Goal: Task Accomplishment & Management: Manage account settings

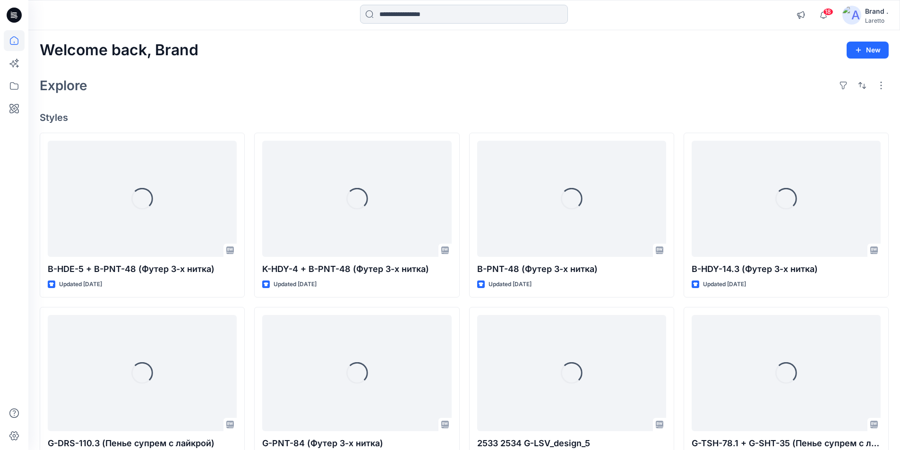
click at [418, 14] on input at bounding box center [464, 14] width 208 height 19
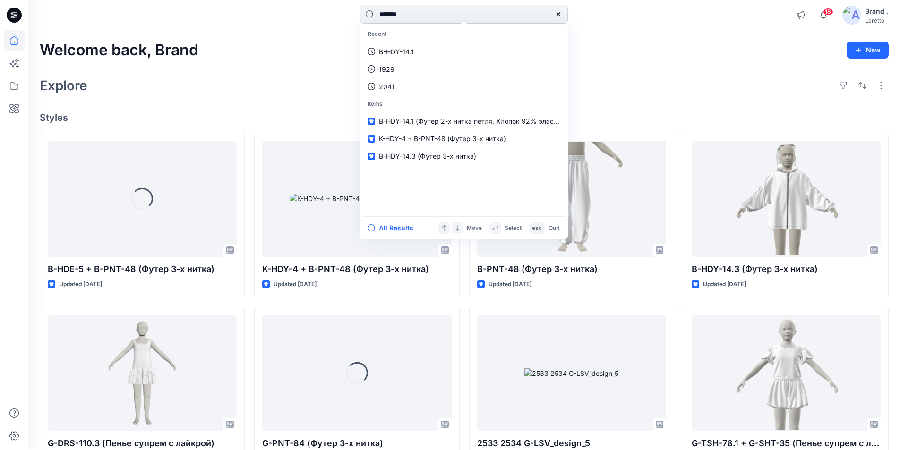
type input "********"
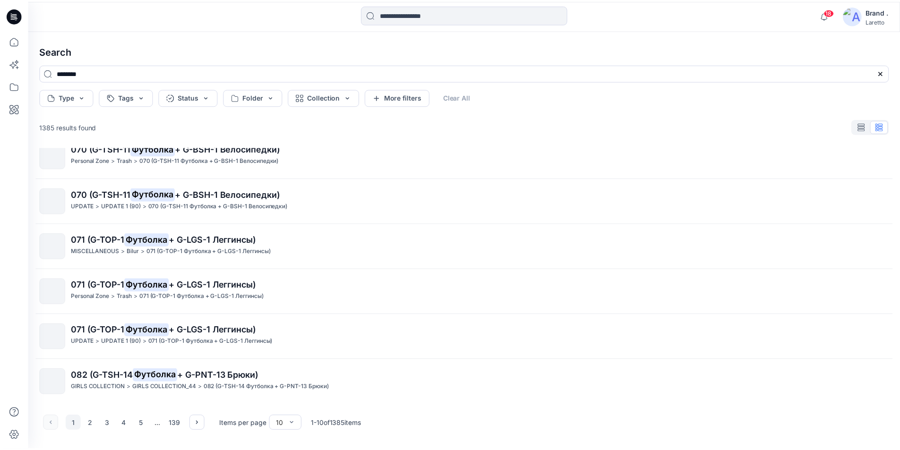
scroll to position [196, 0]
click at [87, 423] on button "2" at bounding box center [90, 423] width 15 height 15
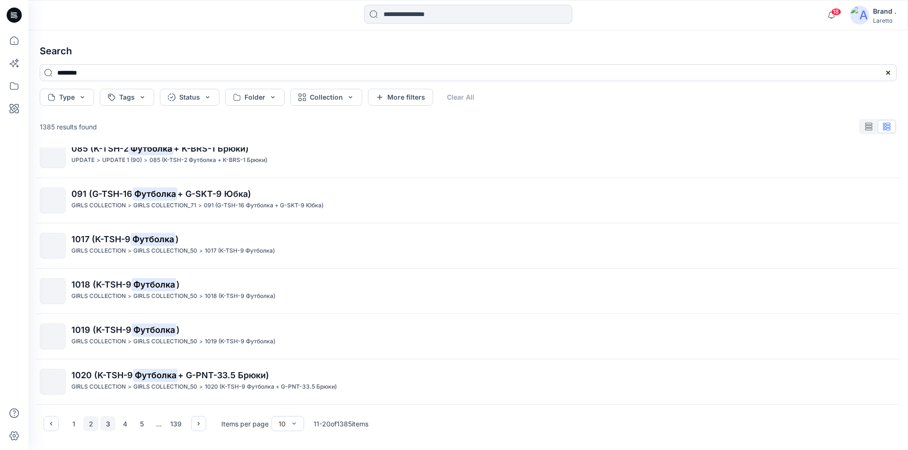
click at [111, 424] on button "3" at bounding box center [107, 423] width 15 height 15
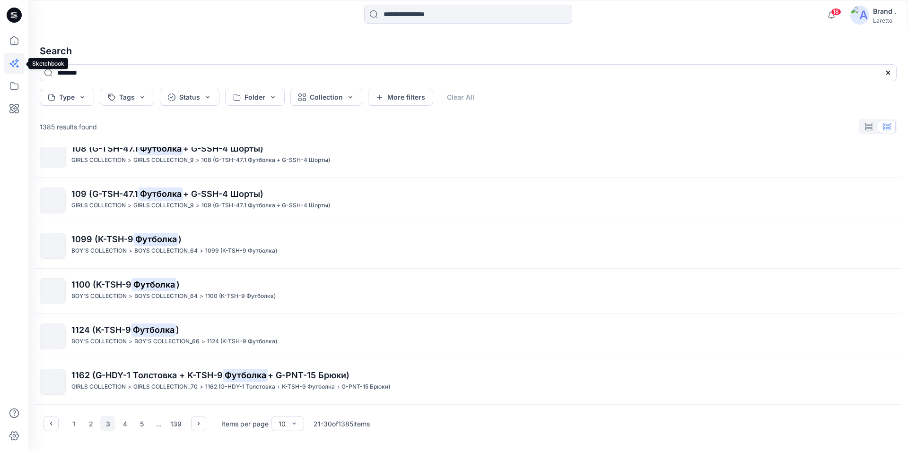
click at [18, 61] on icon at bounding box center [17, 61] width 4 height 4
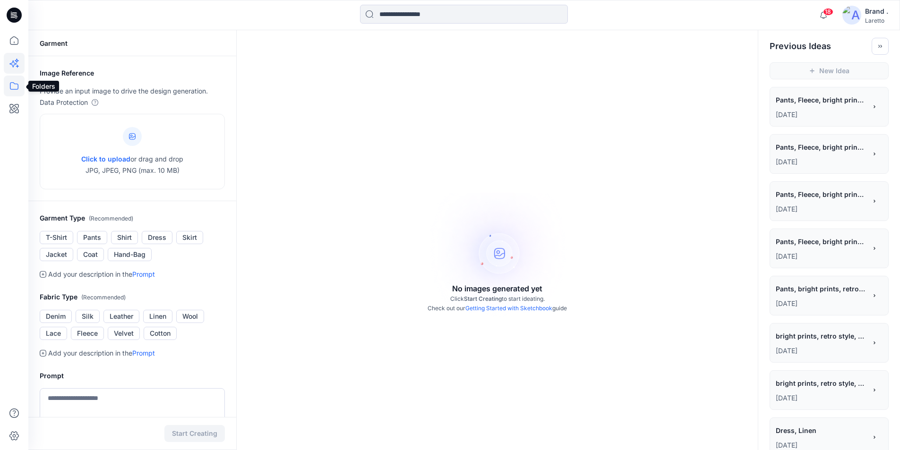
click at [17, 88] on icon at bounding box center [14, 86] width 21 height 21
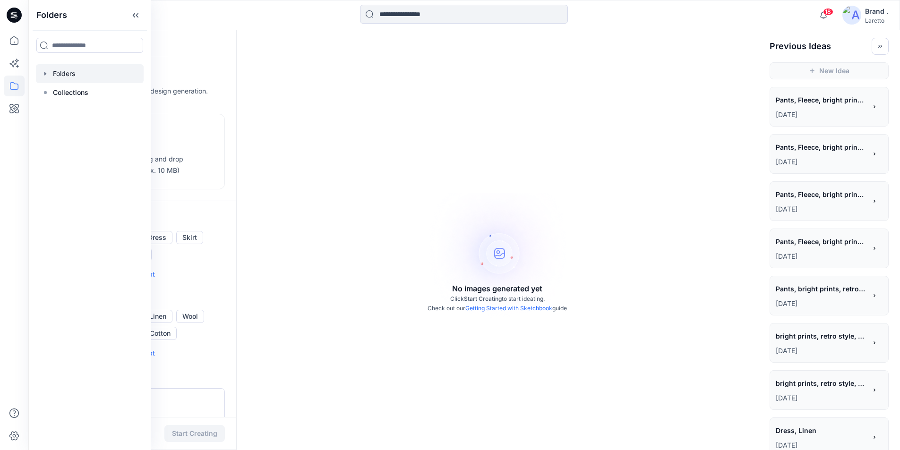
click at [86, 67] on div at bounding box center [90, 73] width 108 height 19
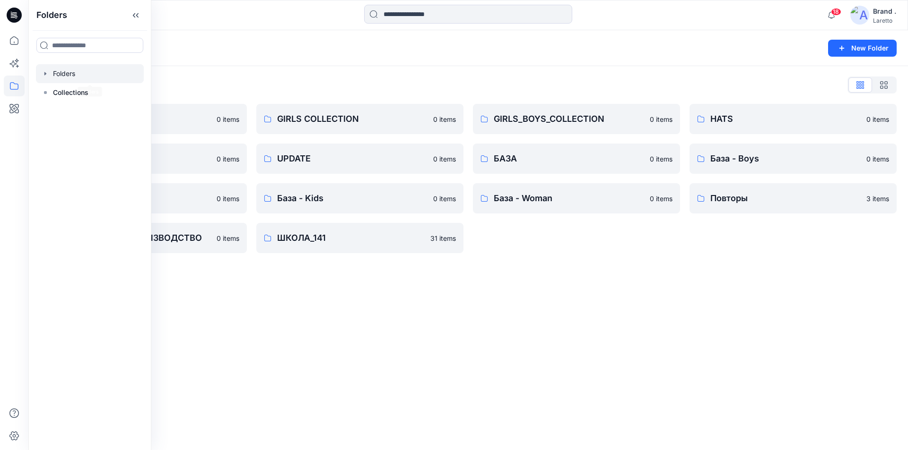
click at [305, 396] on div "Folders New Folder Folders List BOY'S COLLECTION 0 items MISCELLANEOUS 0 items …" at bounding box center [467, 240] width 879 height 420
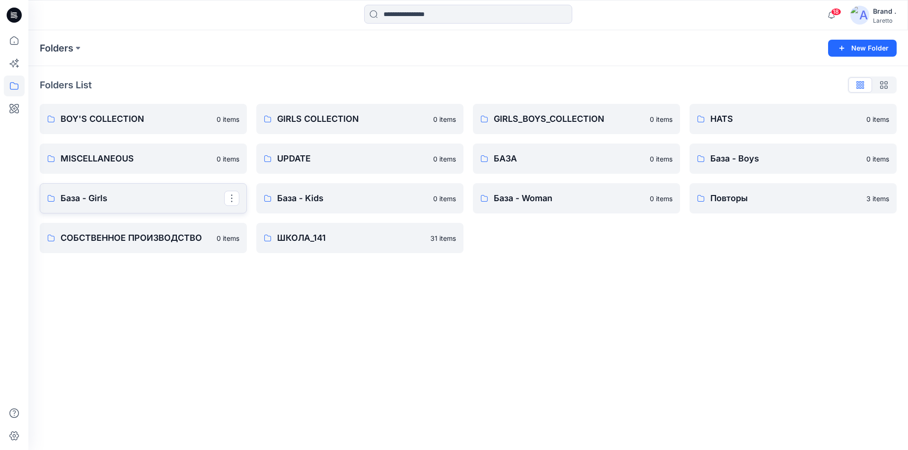
click at [99, 196] on p "База - Girls" at bounding box center [143, 198] width 164 height 13
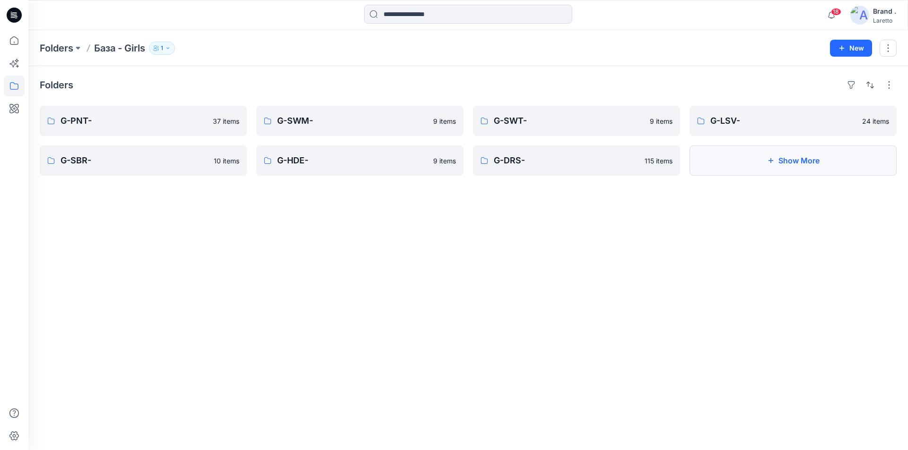
click at [759, 155] on button "Show More" at bounding box center [792, 161] width 207 height 30
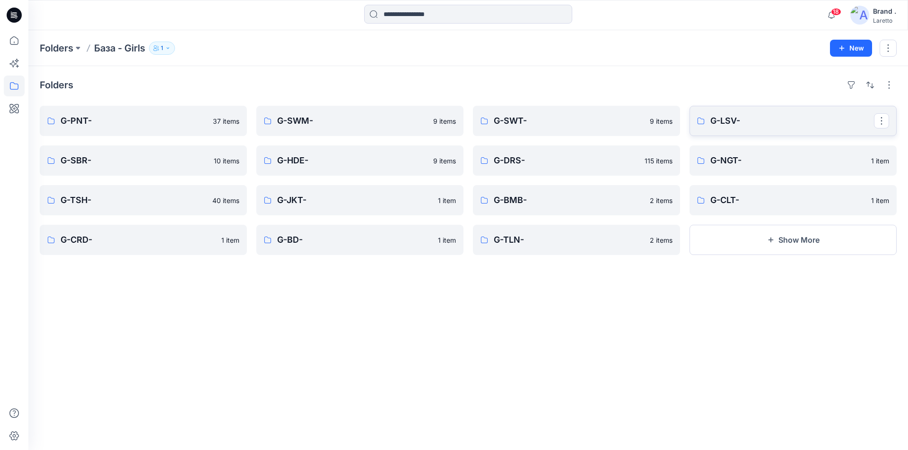
click at [718, 123] on p "G-LSV-" at bounding box center [792, 120] width 164 height 13
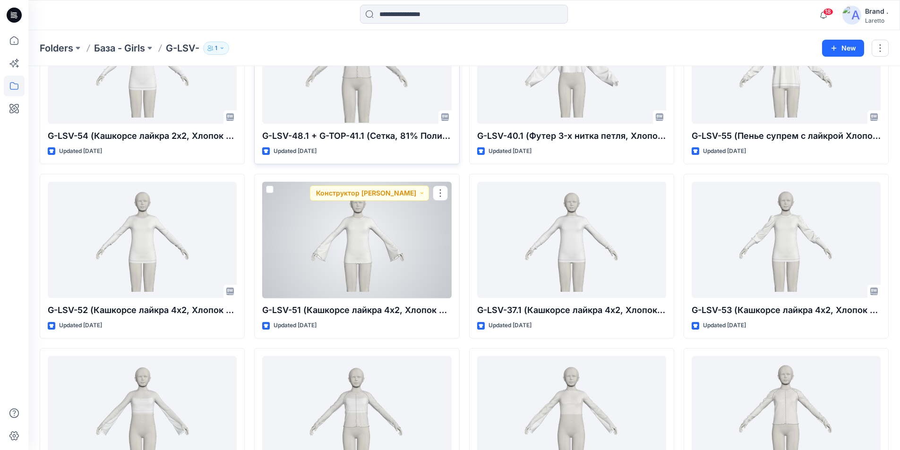
scroll to position [704, 0]
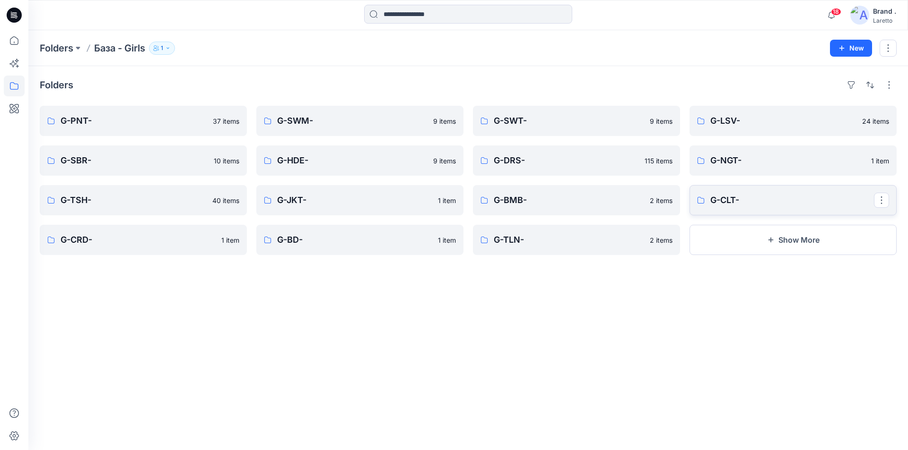
click at [725, 200] on p "G-CLT-" at bounding box center [792, 200] width 164 height 13
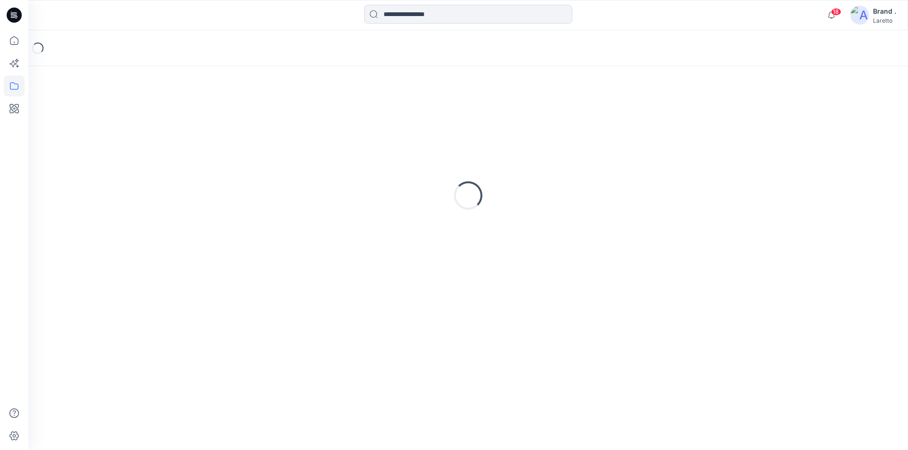
click at [725, 200] on div "Loading..." at bounding box center [468, 196] width 856 height 236
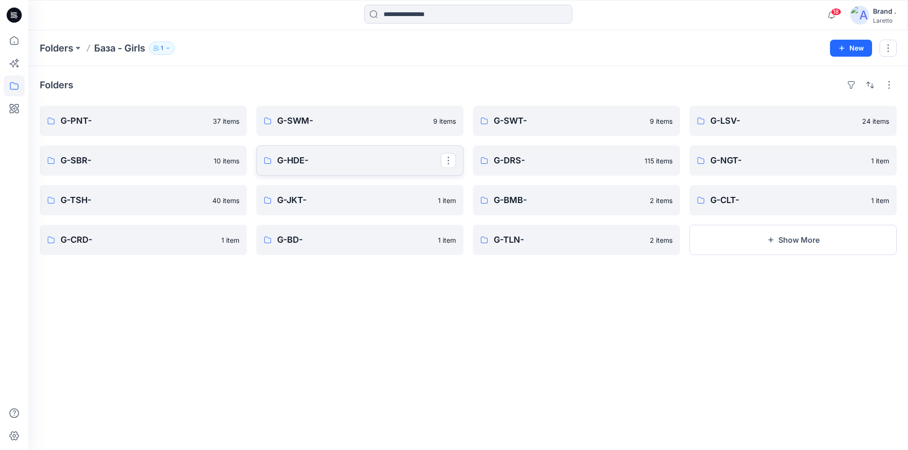
click at [292, 159] on p "G-HDE-" at bounding box center [359, 160] width 164 height 13
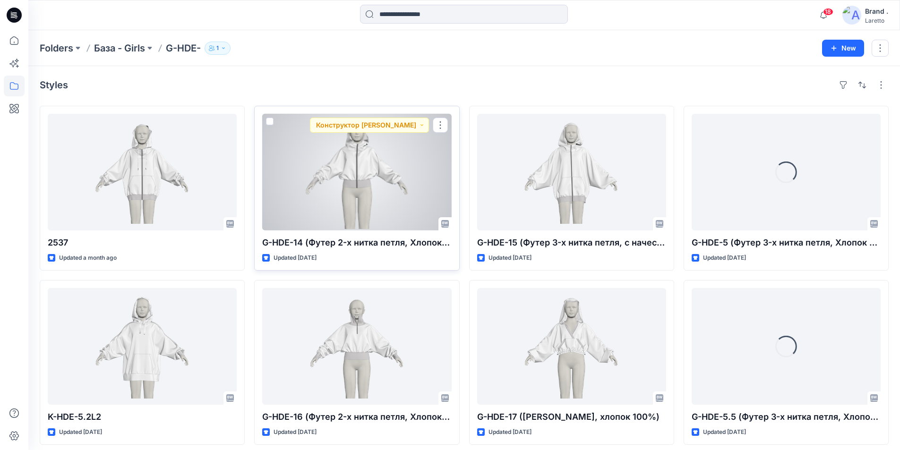
drag, startPoint x: 296, startPoint y: 175, endPoint x: 300, endPoint y: 173, distance: 5.1
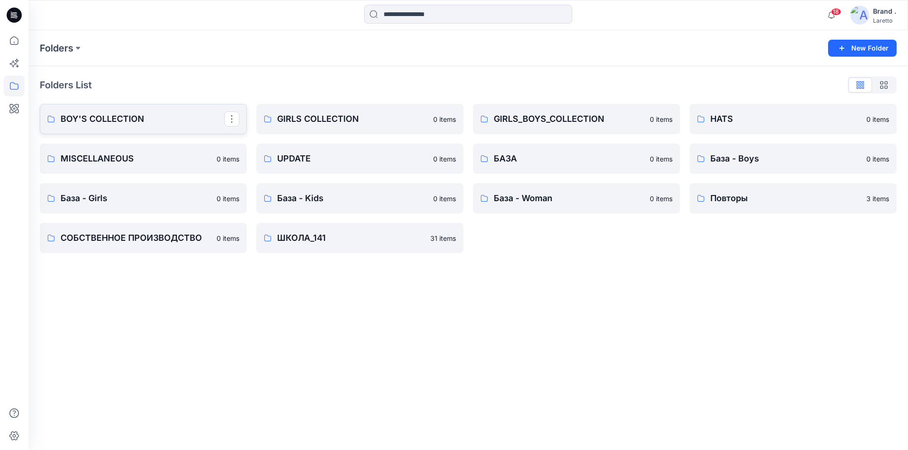
click at [91, 121] on p "BOY'S COLLECTION" at bounding box center [143, 118] width 164 height 13
click at [94, 199] on p "База - Girls" at bounding box center [143, 198] width 164 height 13
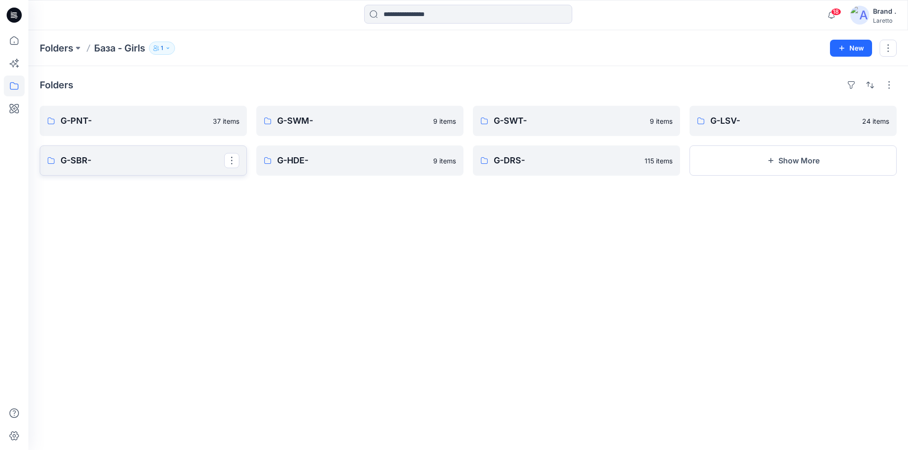
click at [76, 162] on p "G-SBR-" at bounding box center [143, 160] width 164 height 13
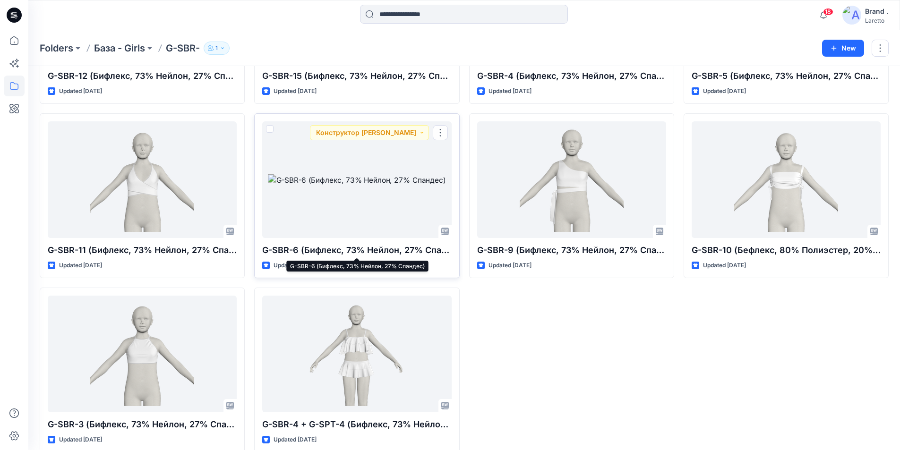
scroll to position [181, 0]
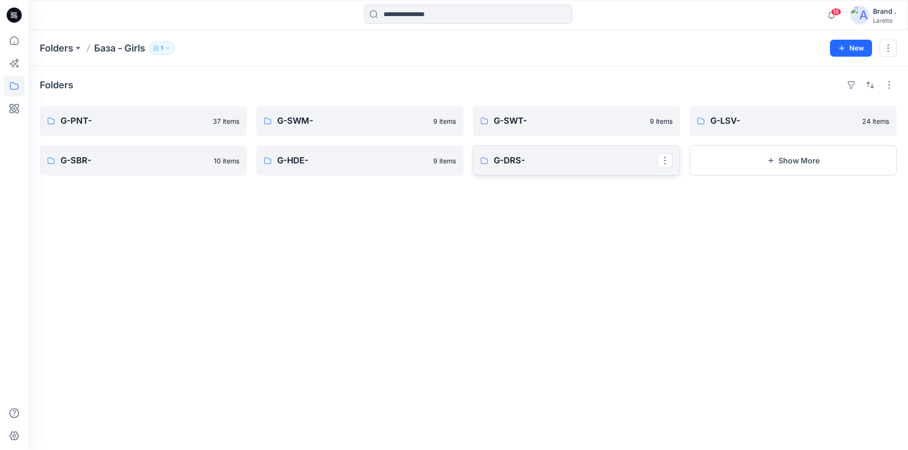
click at [517, 172] on link "G-DRS-" at bounding box center [576, 161] width 207 height 30
click at [784, 160] on button "Show More" at bounding box center [792, 161] width 207 height 30
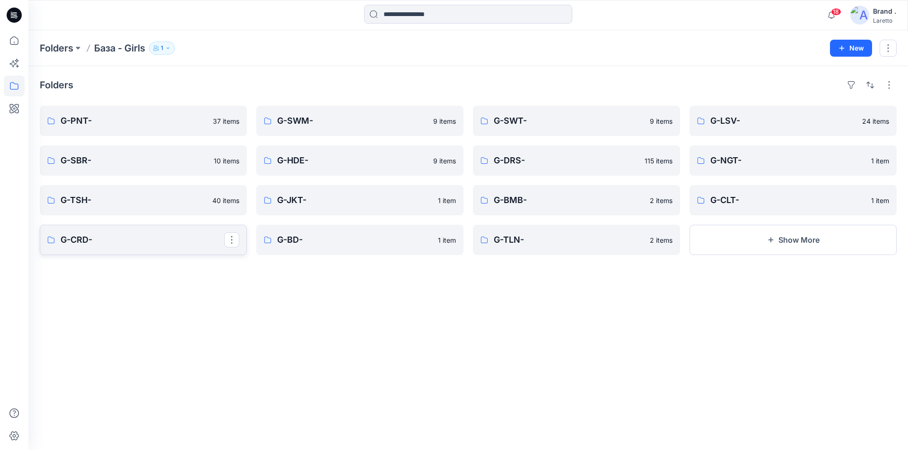
click at [162, 244] on p "G-CRD-" at bounding box center [143, 240] width 164 height 13
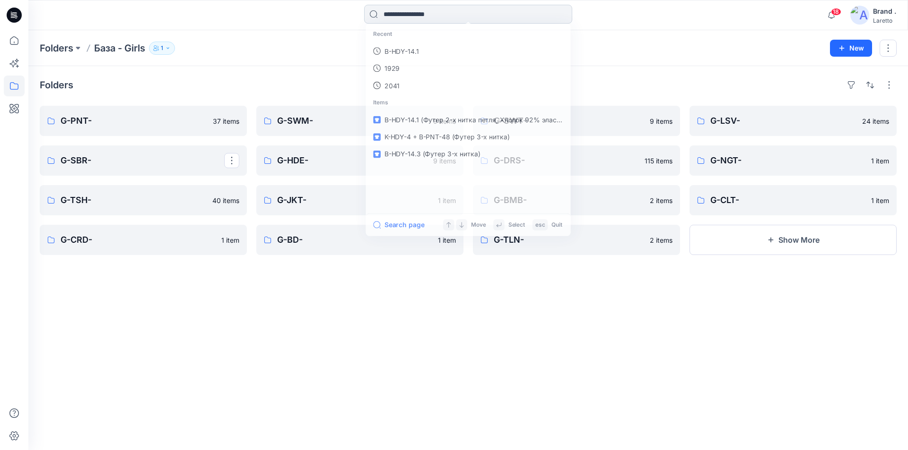
click at [439, 19] on input at bounding box center [468, 14] width 208 height 19
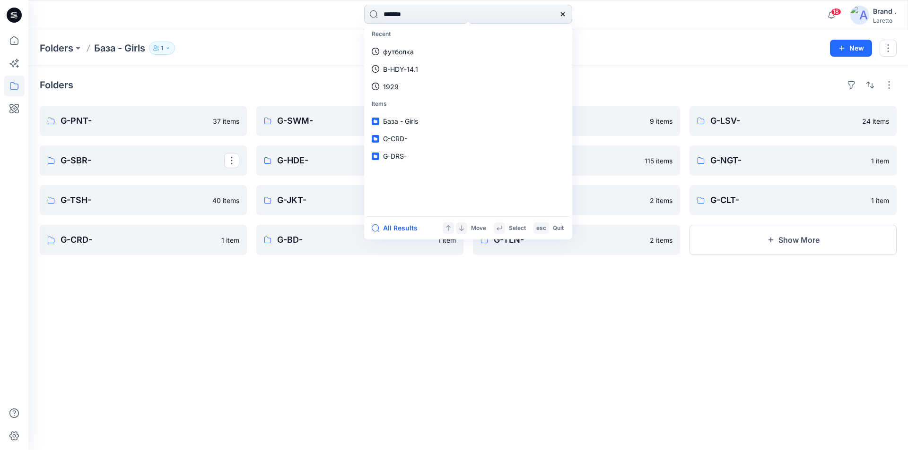
type input "********"
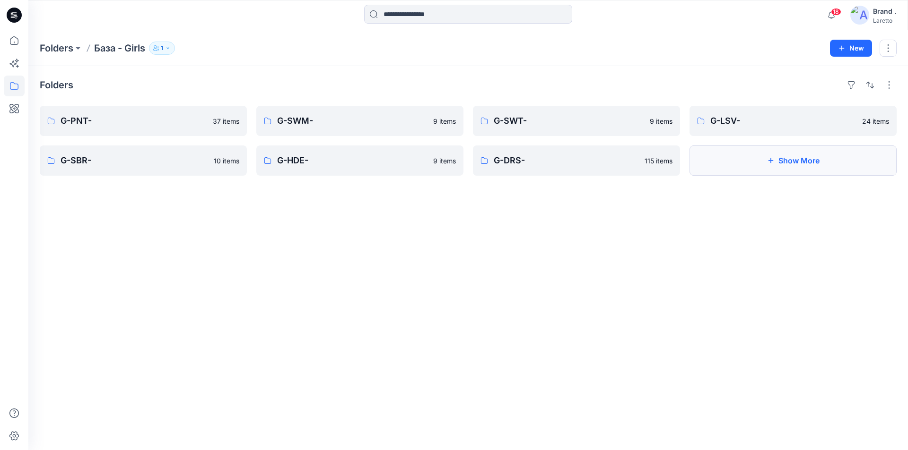
click at [745, 162] on button "Show More" at bounding box center [792, 161] width 207 height 30
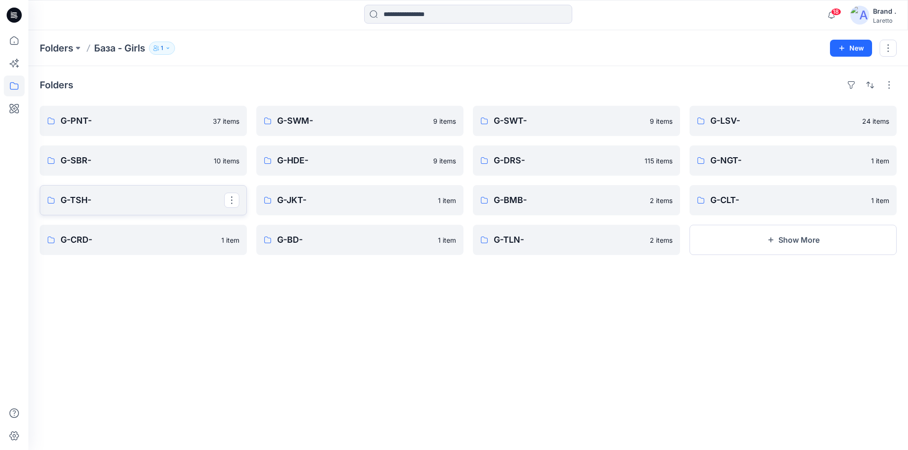
click at [136, 201] on p "G-TSH-" at bounding box center [143, 200] width 164 height 13
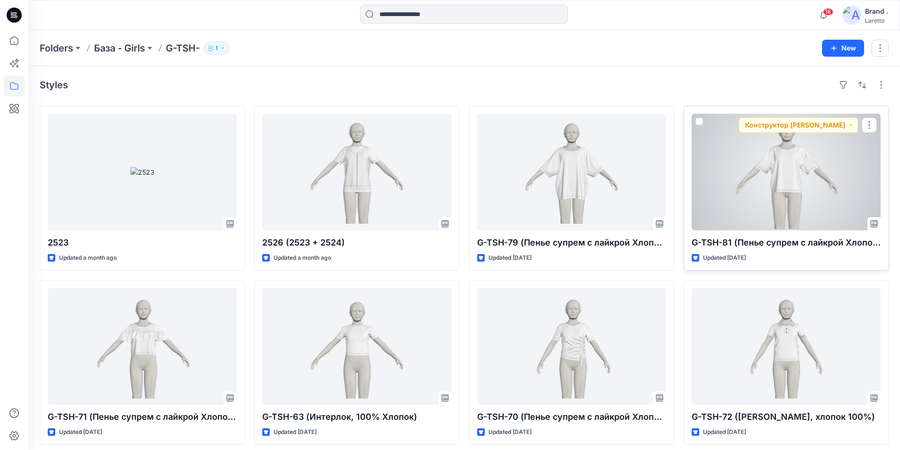
click at [801, 192] on div at bounding box center [786, 172] width 189 height 117
click at [801, 192] on div "Folders База - Girls G-TSH- 1 New Styles 2523 Updated a month ago G-TSH-71 (Пен…" at bounding box center [467, 349] width 879 height 638
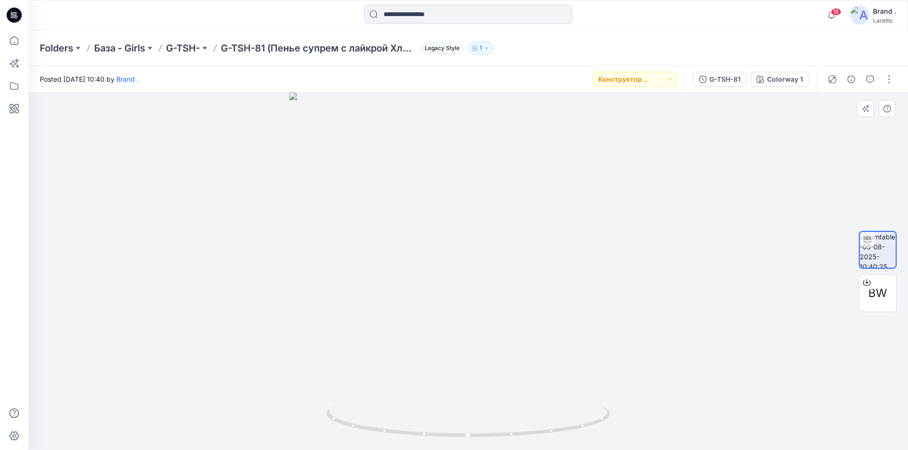
click at [692, 243] on div at bounding box center [467, 272] width 879 height 358
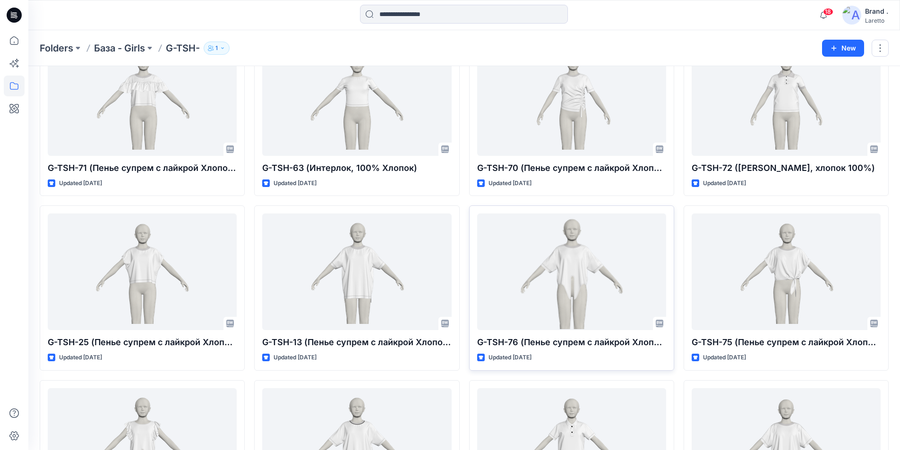
scroll to position [331, 0]
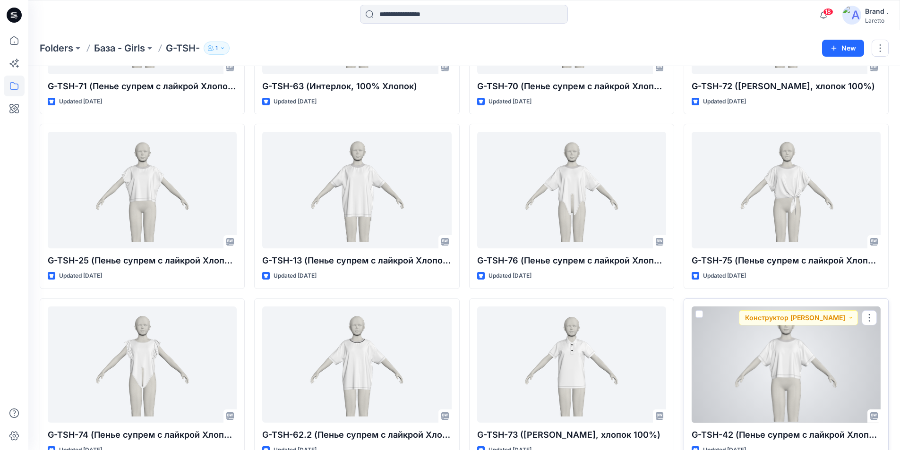
click at [776, 359] on div at bounding box center [786, 365] width 189 height 117
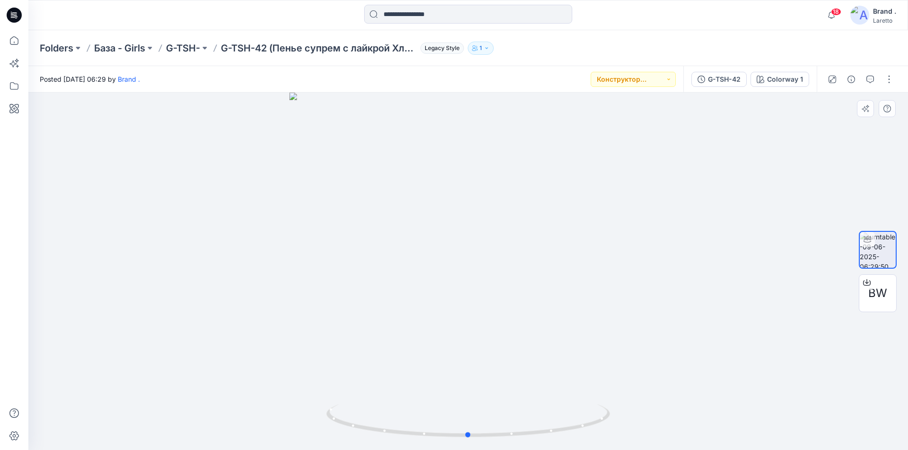
click at [666, 309] on div at bounding box center [467, 272] width 879 height 358
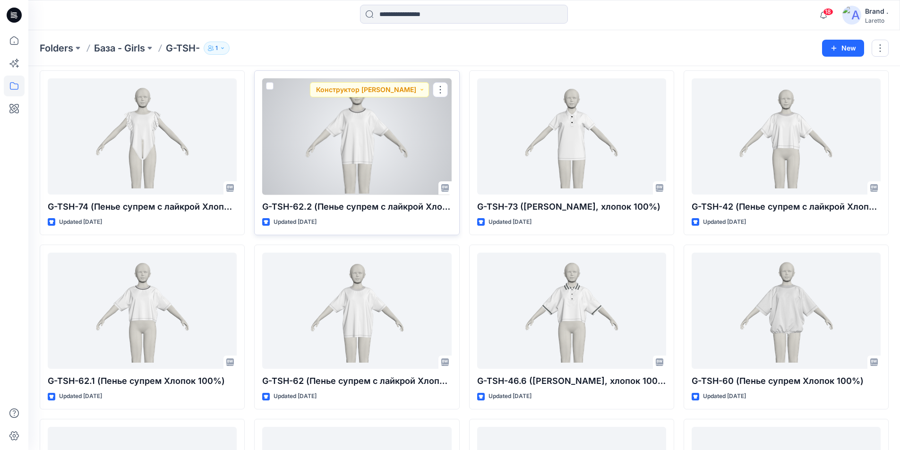
scroll to position [567, 0]
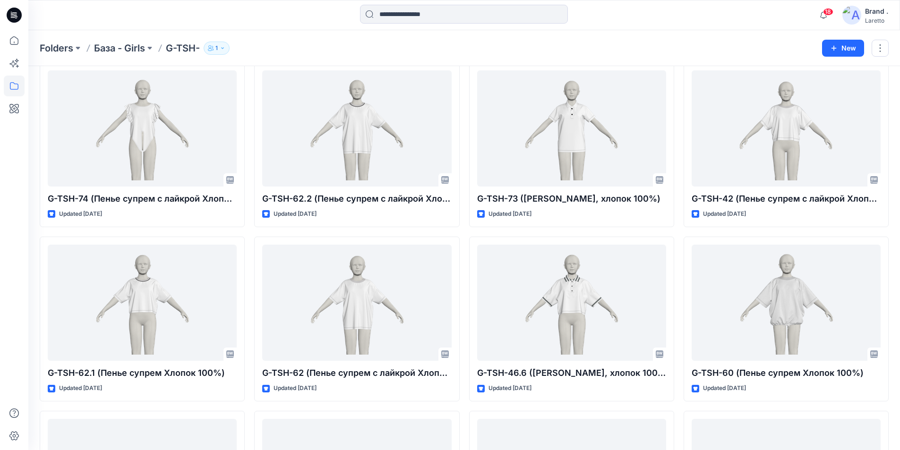
click at [718, 43] on div "Folders База - Girls G-TSH- 1" at bounding box center [428, 48] width 776 height 13
click at [8, 14] on icon at bounding box center [14, 15] width 15 height 15
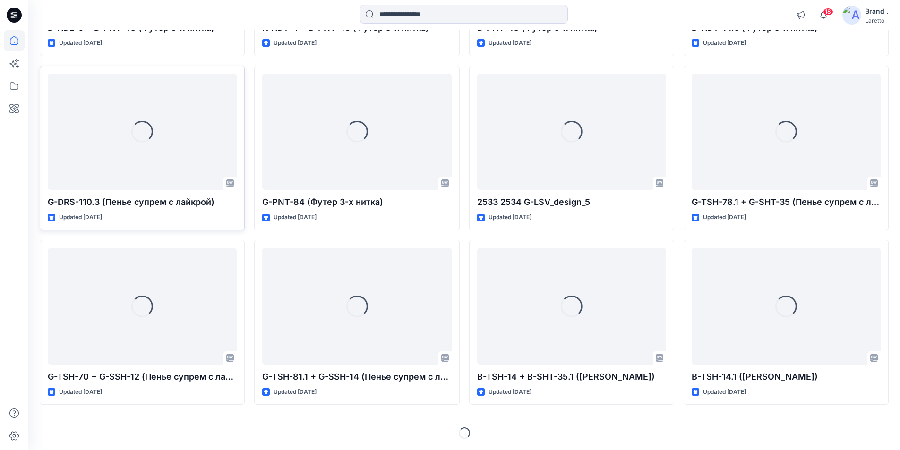
scroll to position [242, 0]
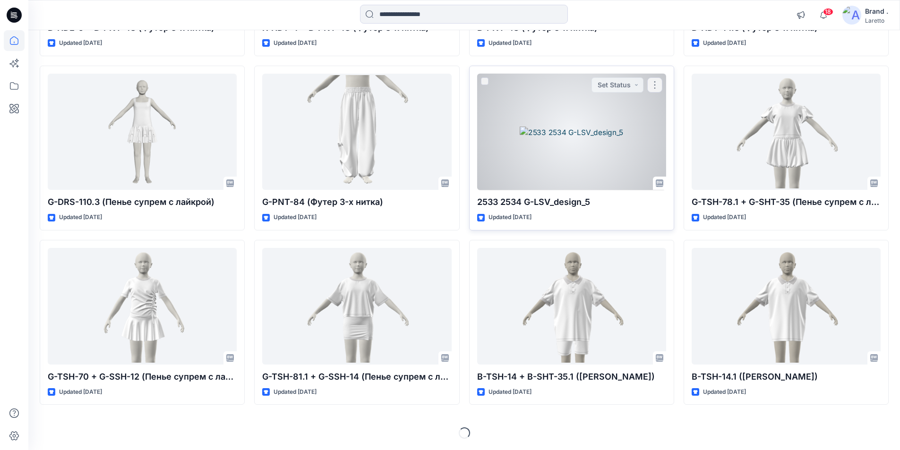
click at [556, 159] on div at bounding box center [571, 132] width 189 height 117
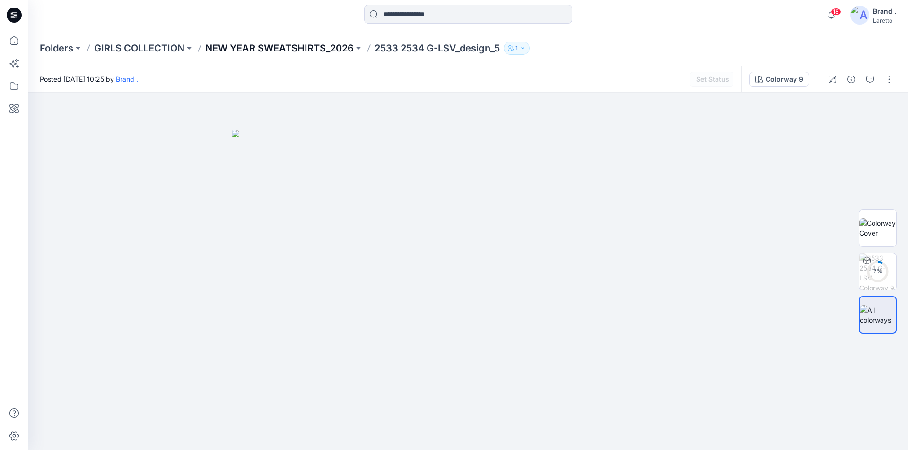
click at [297, 46] on p "NEW YEAR SWEATSHIRTS_2026" at bounding box center [279, 48] width 148 height 13
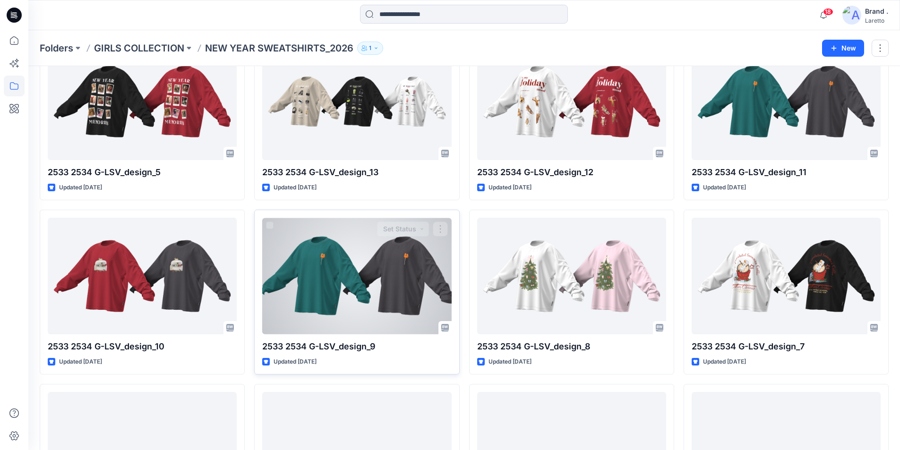
scroll to position [142, 0]
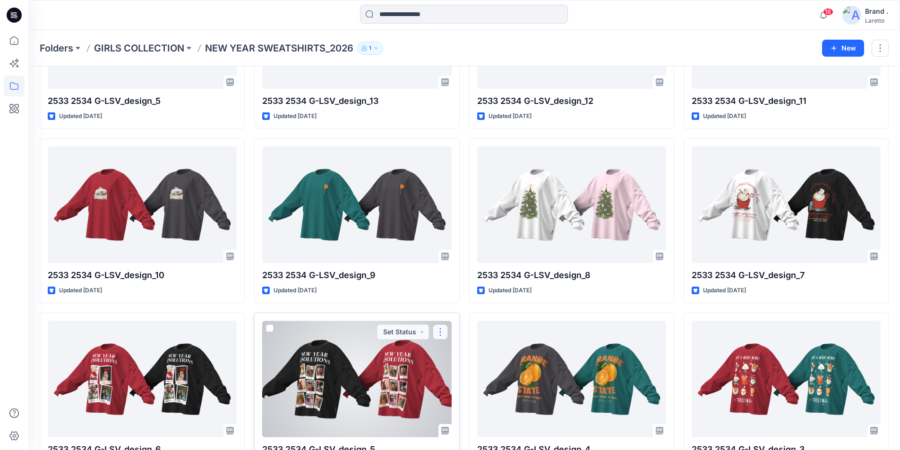
click at [439, 329] on button "button" at bounding box center [440, 332] width 15 height 15
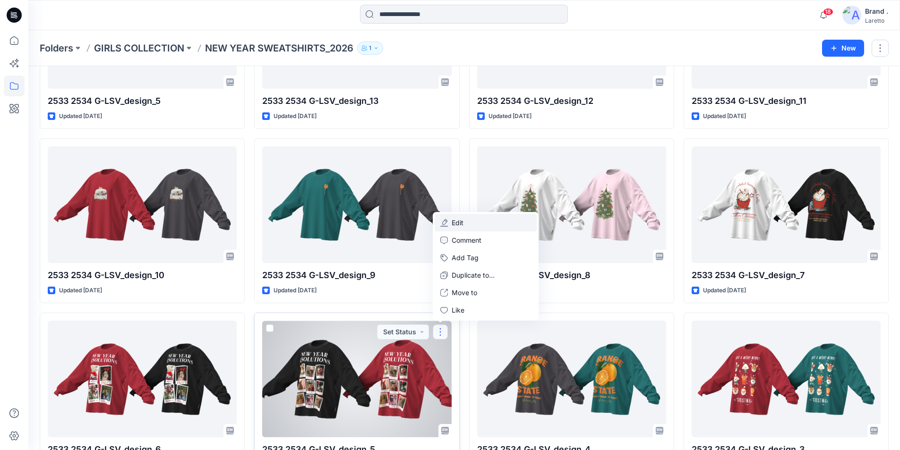
click at [472, 223] on button "Edit" at bounding box center [486, 222] width 102 height 17
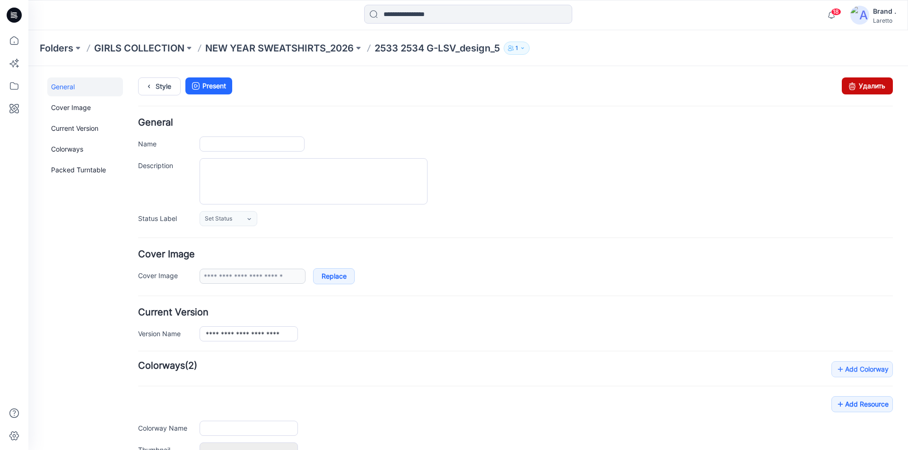
type input "**********"
click at [856, 92] on link "Удалить" at bounding box center [866, 86] width 51 height 17
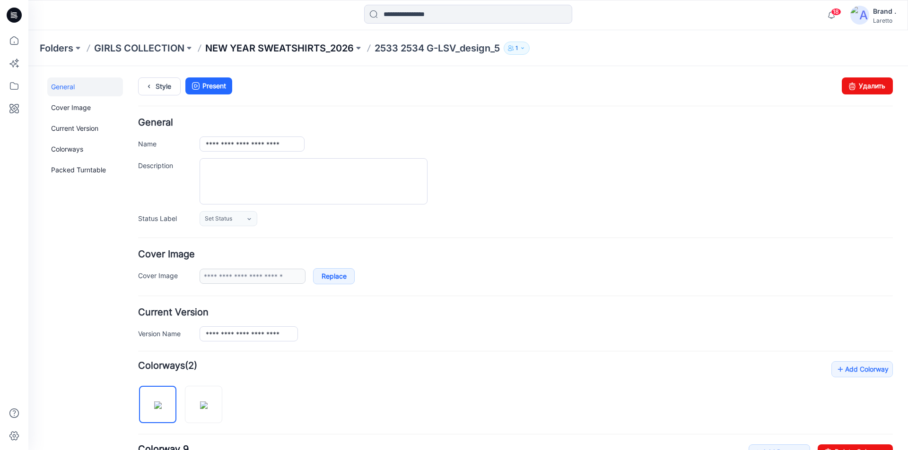
click at [282, 49] on p "NEW YEAR SWEATSHIRTS_2026" at bounding box center [279, 48] width 148 height 13
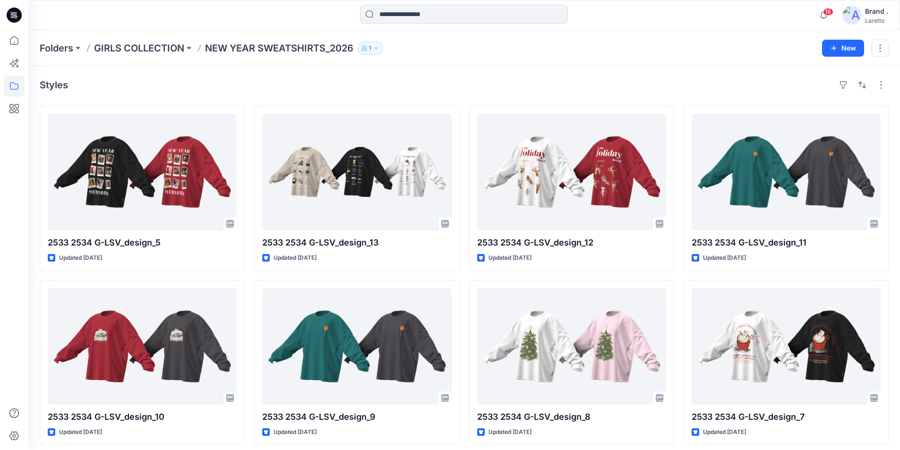
scroll to position [142, 0]
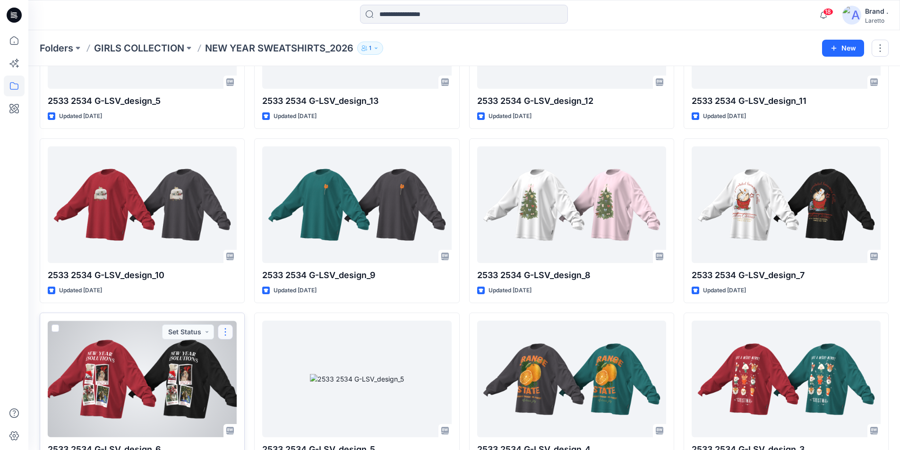
click at [228, 327] on button "button" at bounding box center [225, 332] width 15 height 15
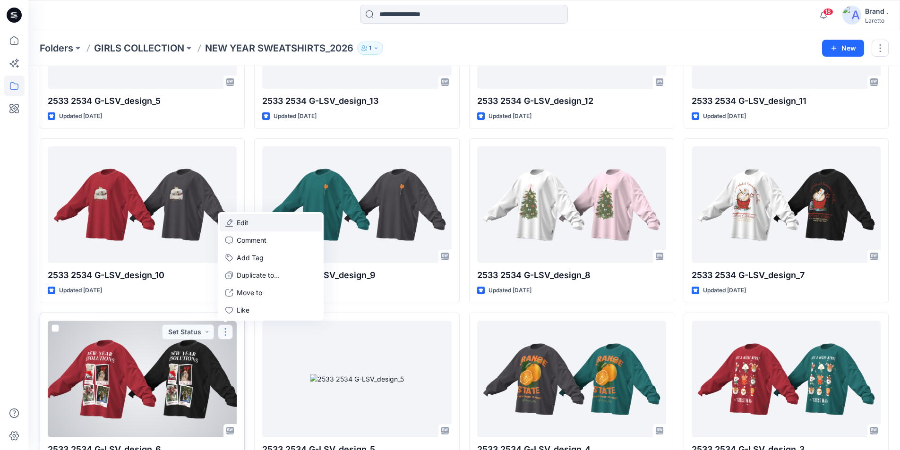
click at [255, 218] on button "Edit" at bounding box center [271, 222] width 102 height 17
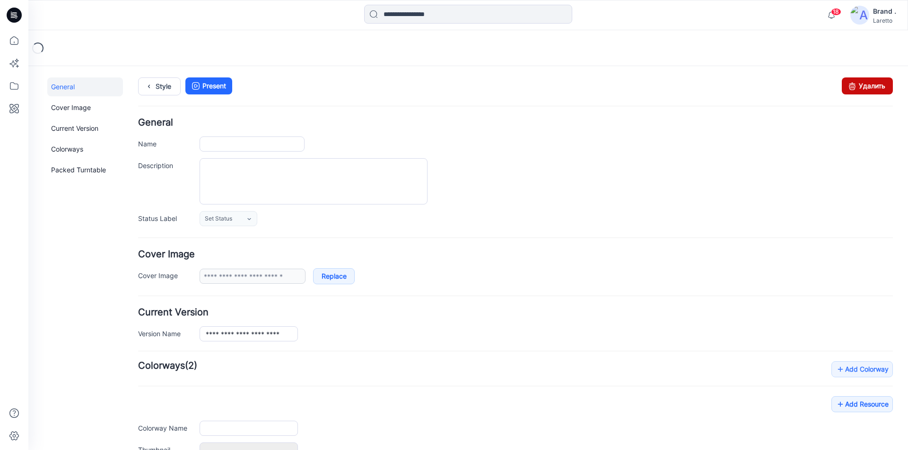
click at [860, 89] on link "Удалить" at bounding box center [866, 86] width 51 height 17
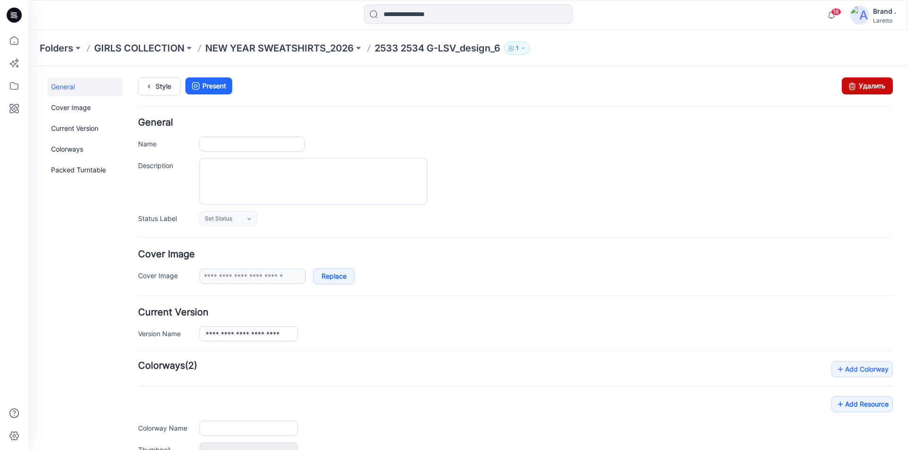
type input "**********"
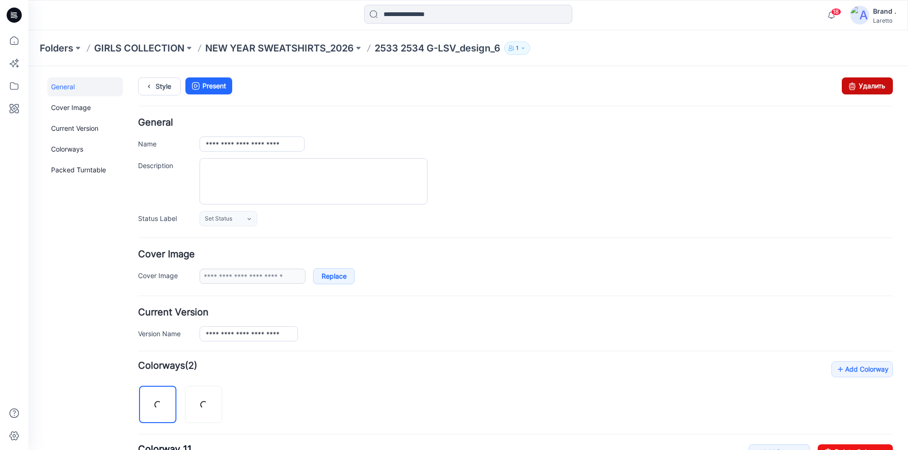
click at [867, 87] on link "Удалить" at bounding box center [866, 86] width 51 height 17
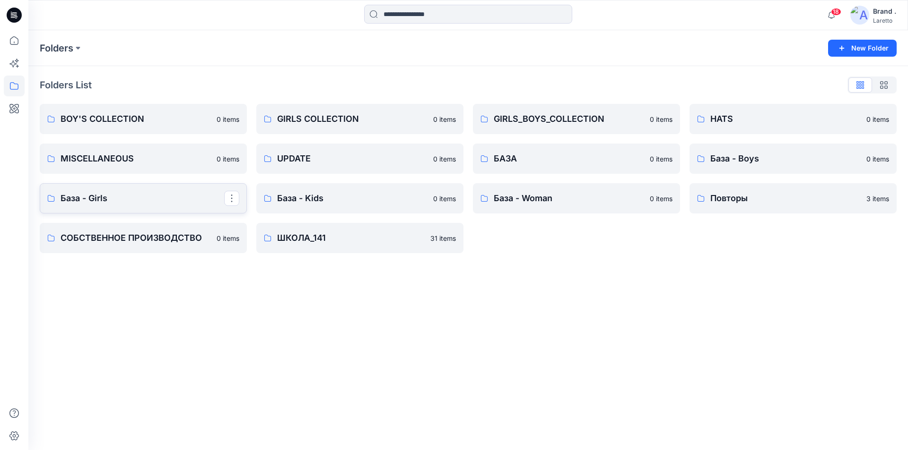
click at [92, 197] on p "База - Girls" at bounding box center [143, 198] width 164 height 13
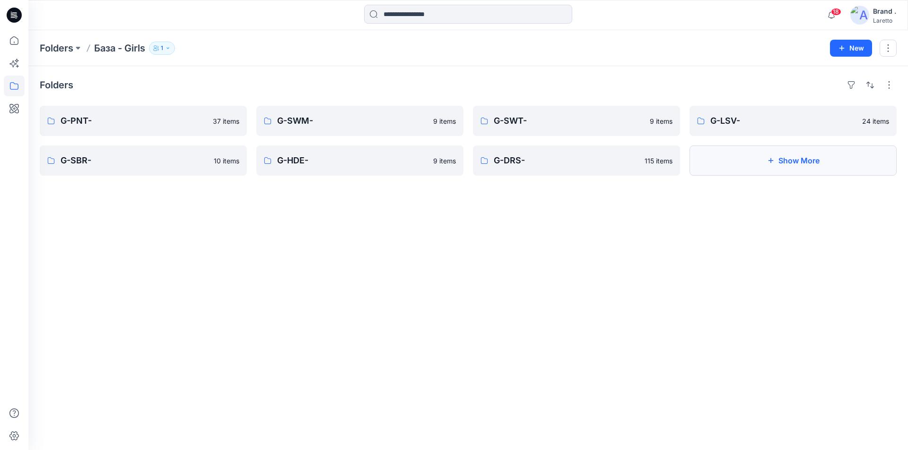
click at [743, 162] on button "Show More" at bounding box center [792, 161] width 207 height 30
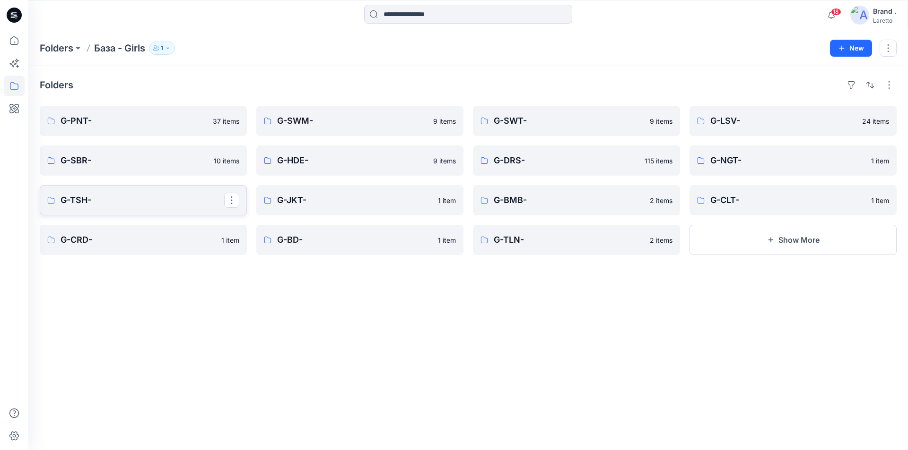
click at [121, 205] on p "G-TSH-" at bounding box center [143, 200] width 164 height 13
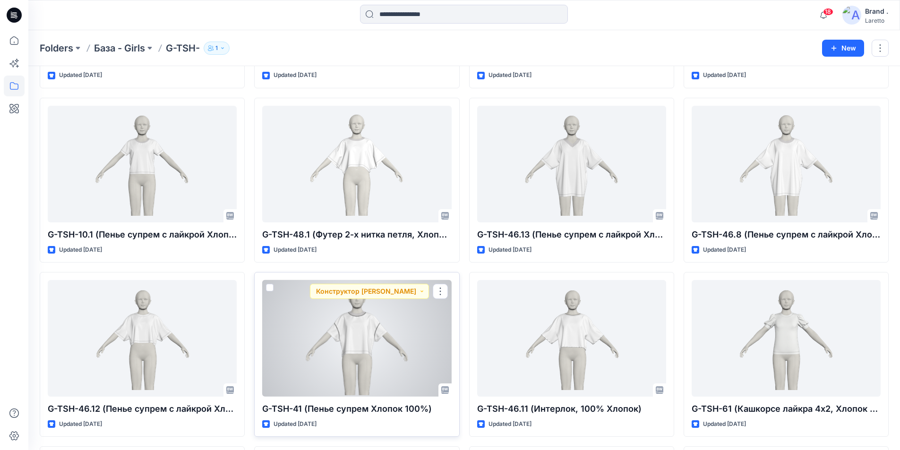
scroll to position [880, 0]
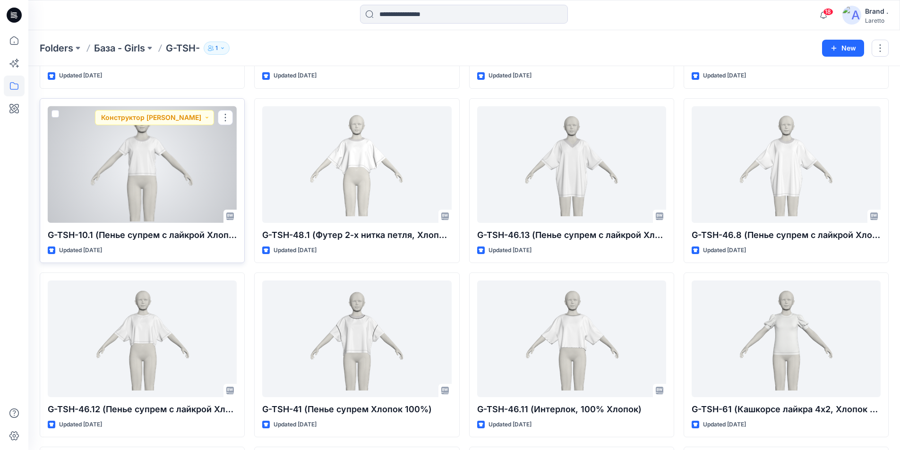
click at [164, 162] on div at bounding box center [142, 164] width 189 height 117
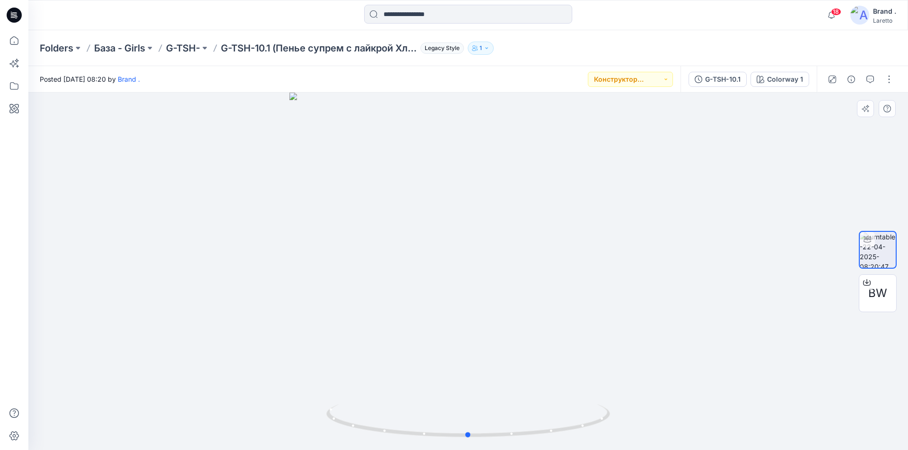
click at [662, 350] on div at bounding box center [467, 272] width 879 height 358
click at [695, 370] on div at bounding box center [467, 272] width 879 height 358
click at [876, 290] on span "BW" at bounding box center [877, 293] width 19 height 17
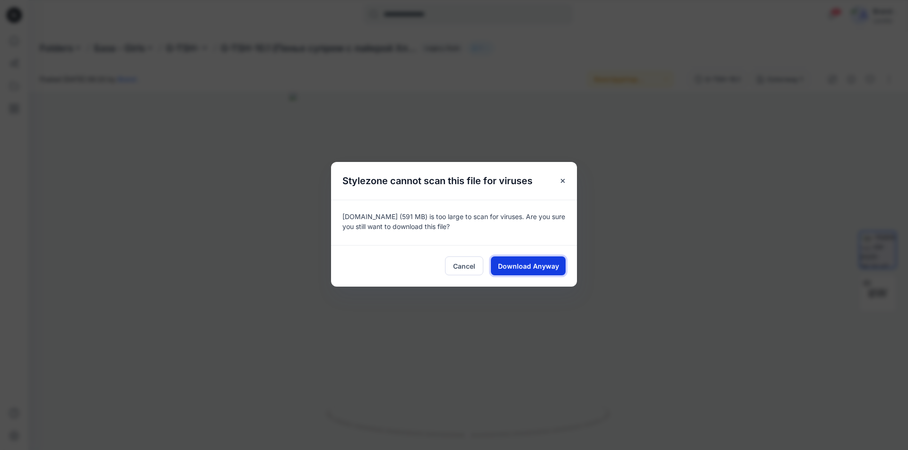
click at [554, 268] on span "Download Anyway" at bounding box center [528, 266] width 61 height 10
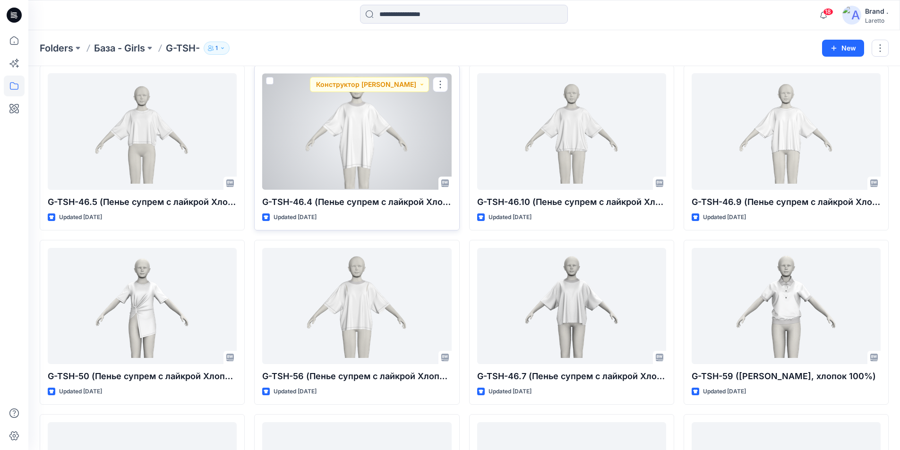
scroll to position [1402, 0]
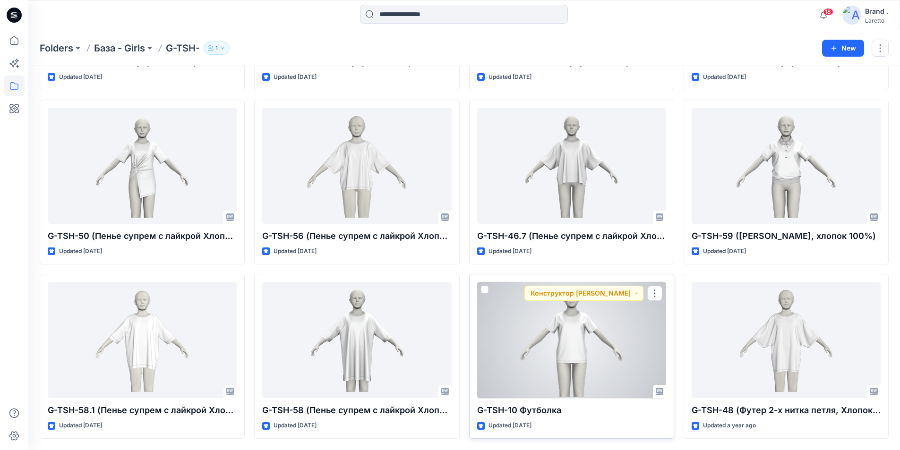
click at [592, 329] on div at bounding box center [571, 340] width 189 height 117
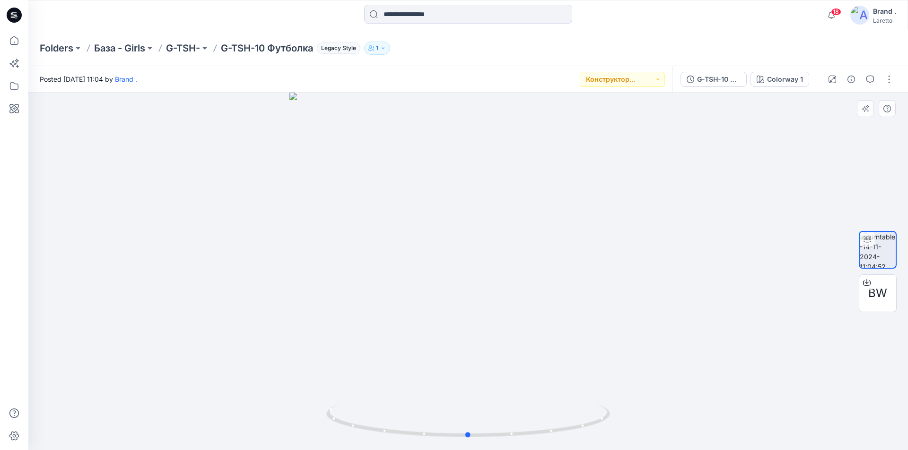
click at [675, 193] on div at bounding box center [467, 272] width 879 height 358
click at [866, 298] on div "BW" at bounding box center [877, 294] width 38 height 38
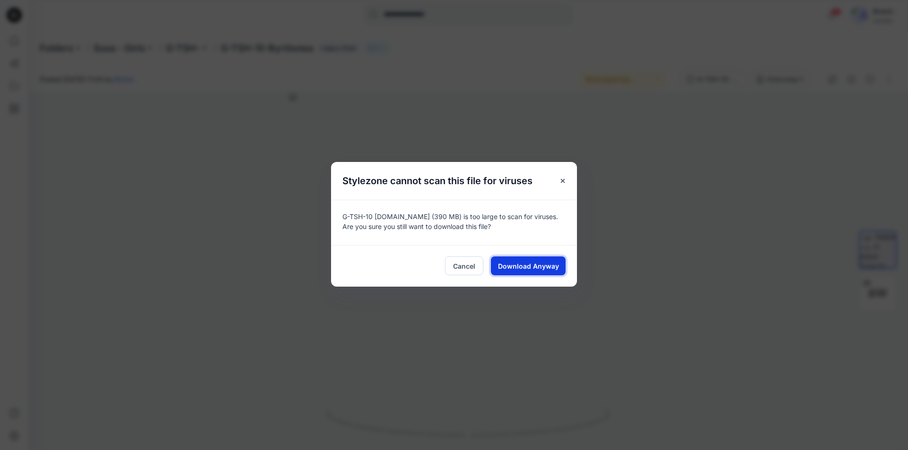
click at [545, 270] on span "Download Anyway" at bounding box center [528, 266] width 61 height 10
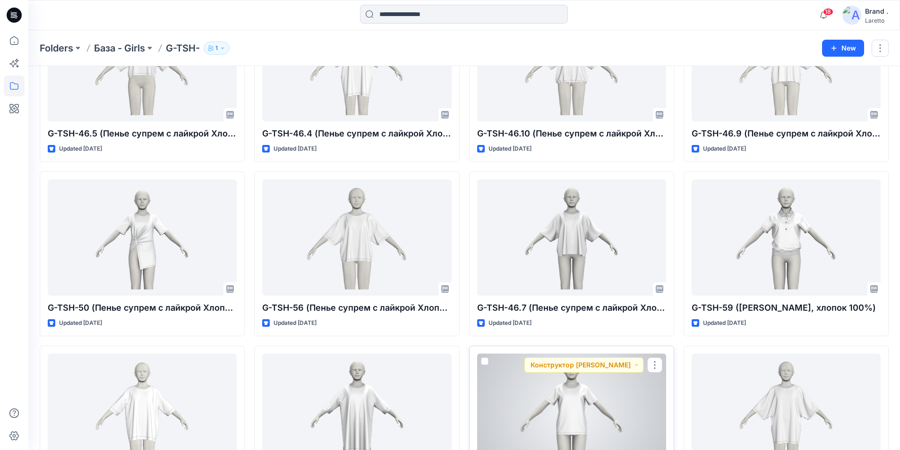
scroll to position [1308, 0]
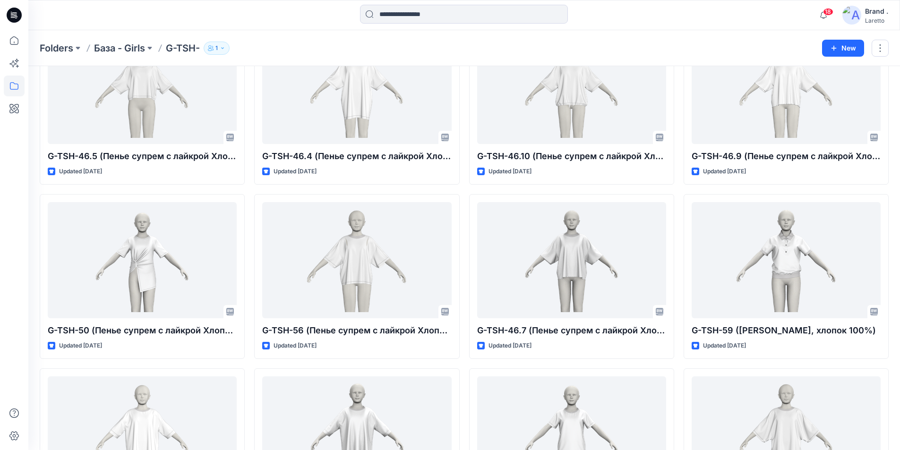
click at [10, 6] on icon at bounding box center [14, 15] width 15 height 30
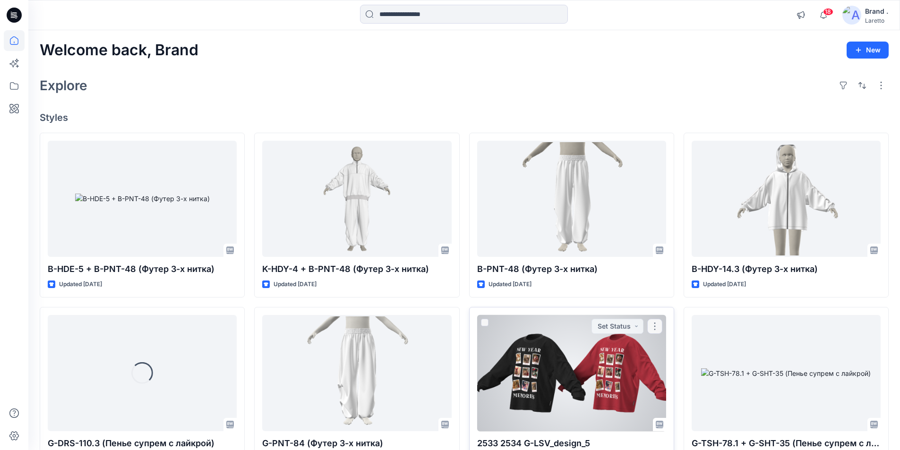
click at [523, 361] on div at bounding box center [571, 373] width 189 height 117
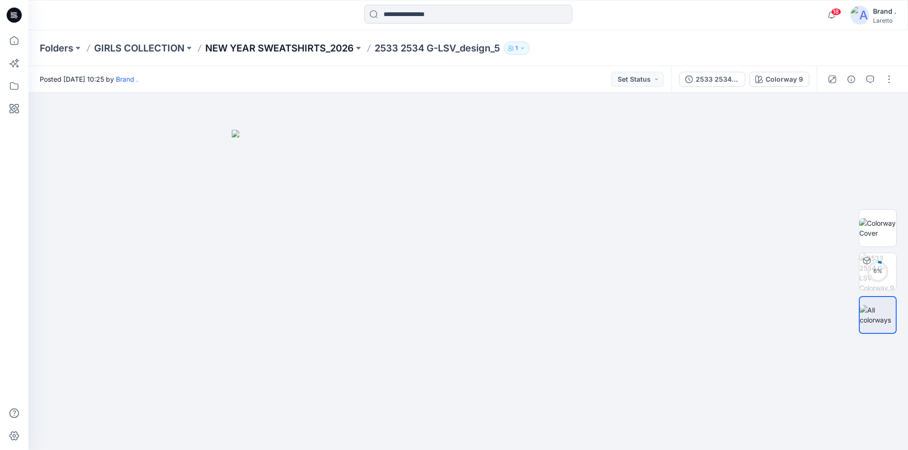
click at [317, 45] on p "NEW YEAR SWEATSHIRTS_2026" at bounding box center [279, 48] width 148 height 13
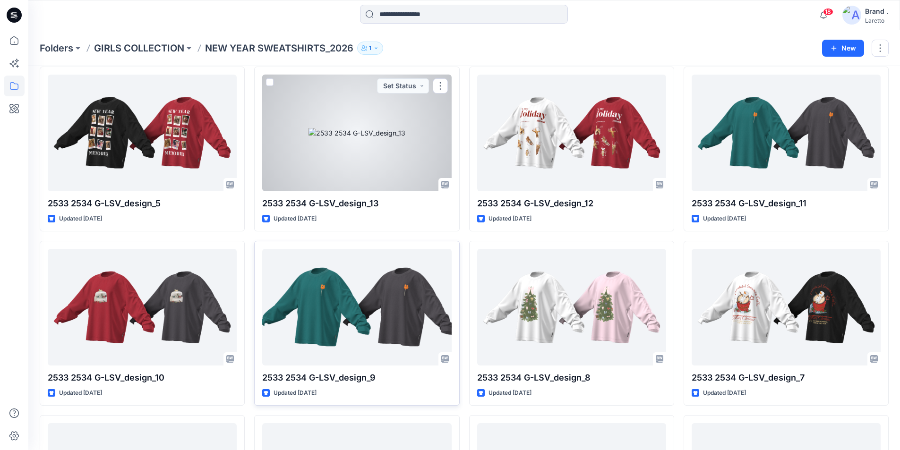
scroll to position [181, 0]
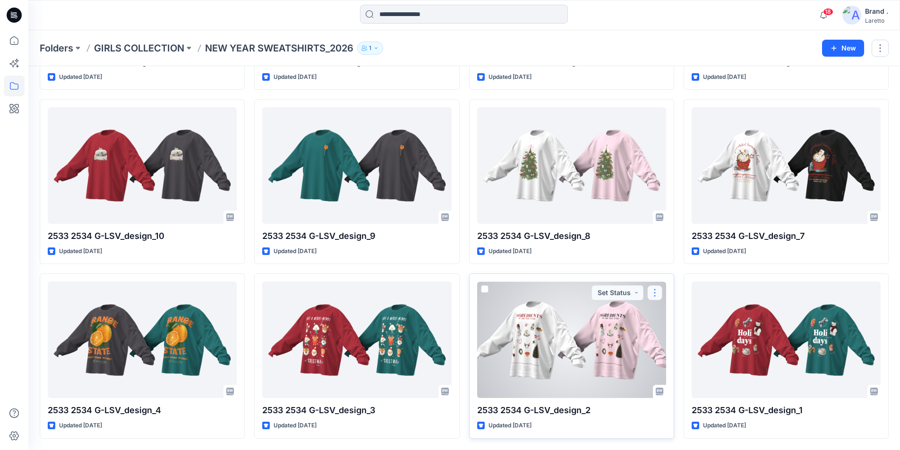
click at [654, 295] on button "button" at bounding box center [655, 292] width 15 height 15
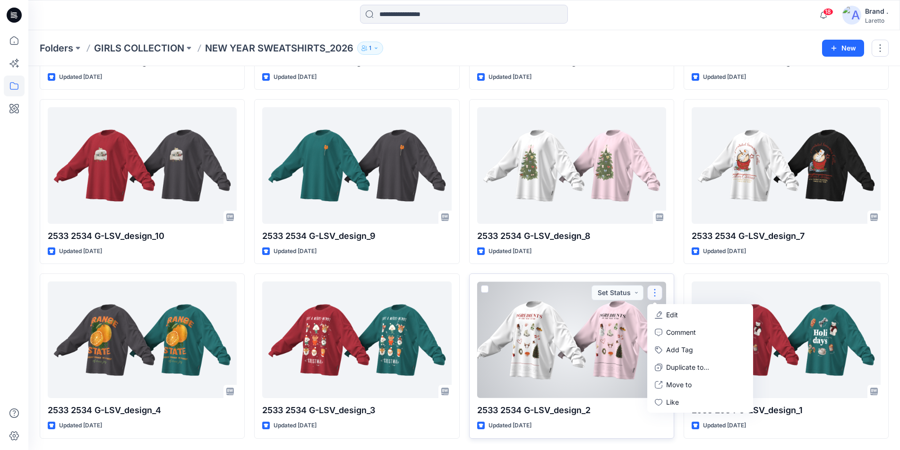
click at [671, 320] on button "Edit" at bounding box center [700, 314] width 102 height 17
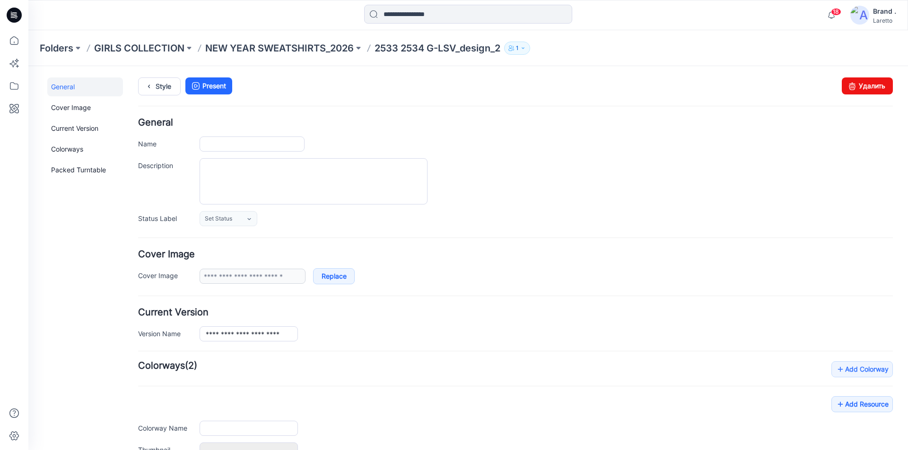
type input "**********"
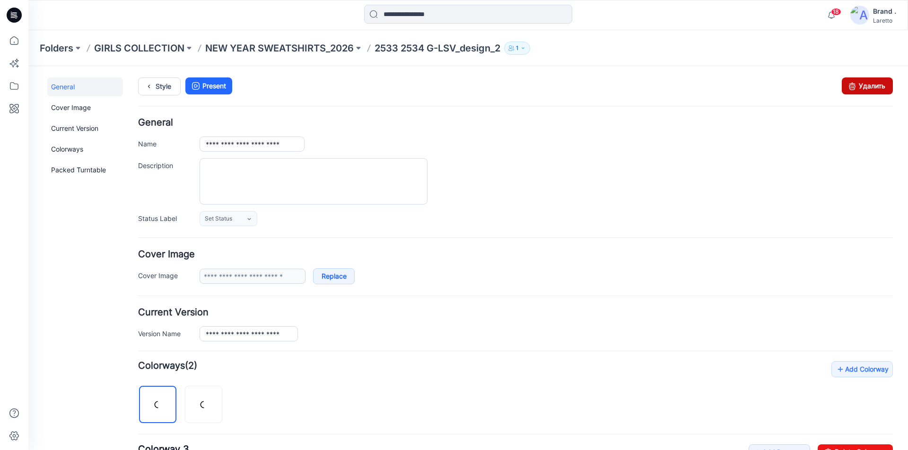
drag, startPoint x: 854, startPoint y: 91, endPoint x: 506, endPoint y: 113, distance: 349.1
click at [854, 91] on link "Удалить" at bounding box center [866, 86] width 51 height 17
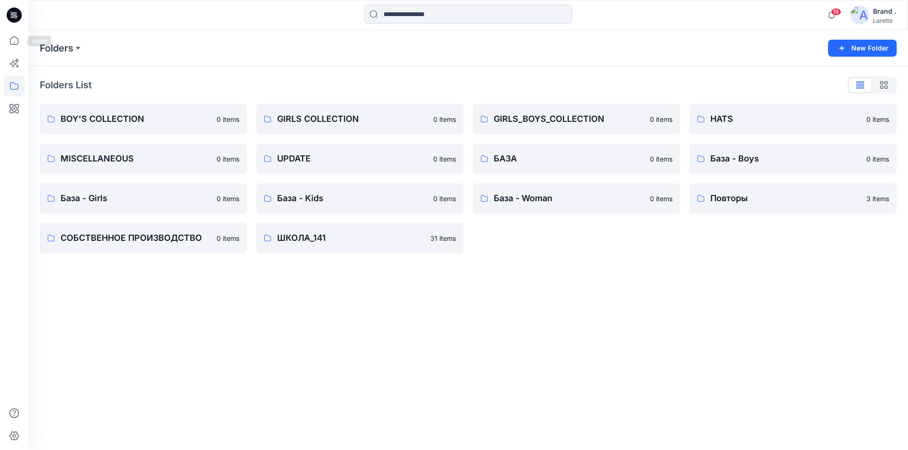
click at [18, 22] on icon at bounding box center [14, 15] width 15 height 30
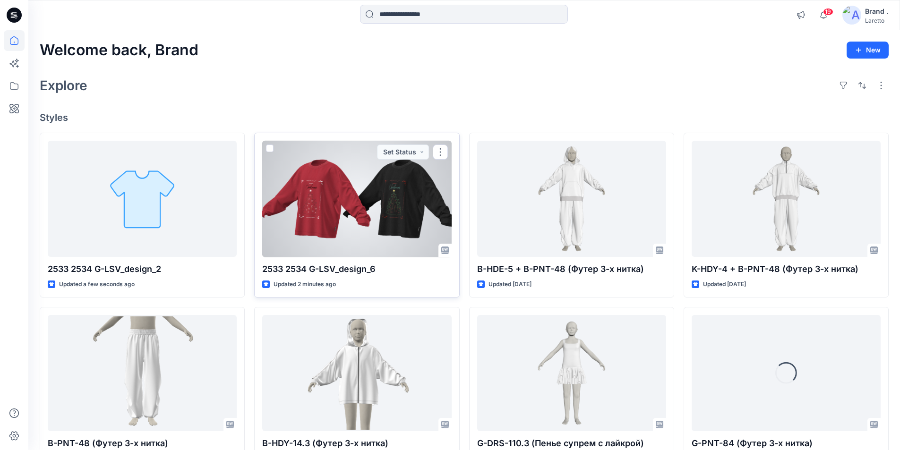
click at [348, 190] on div at bounding box center [356, 199] width 189 height 117
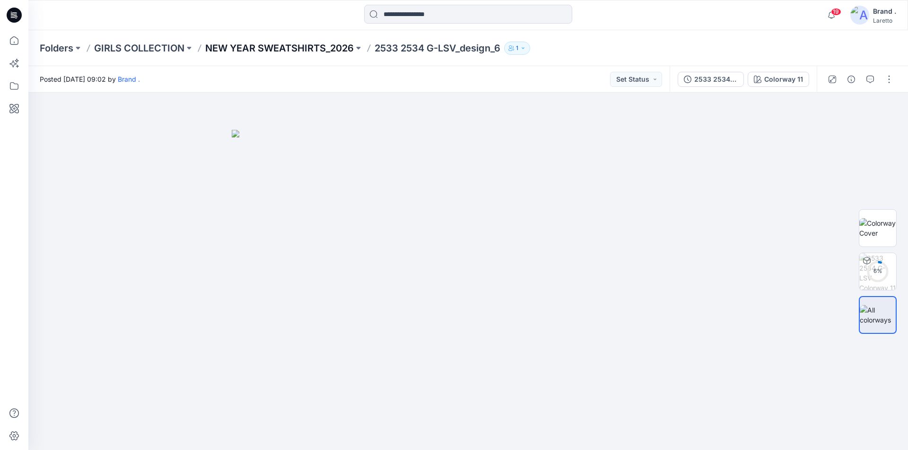
click at [266, 49] on p "NEW YEAR SWEATSHIRTS_2026" at bounding box center [279, 48] width 148 height 13
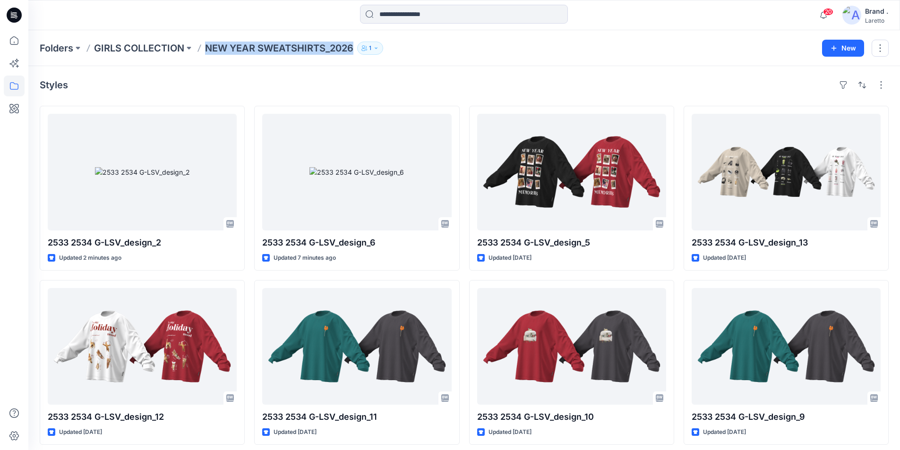
drag, startPoint x: 204, startPoint y: 52, endPoint x: 15476, endPoint y: 15175, distance: 21493.2
click at [900, 450] on html "20 Notifications Your style 2533 2534 G-LSV_design_2 is ready 4 minutes ago You…" at bounding box center [450, 333] width 900 height 666
copy div "NEW YEAR SWEATSHIRTS_2026 1 New Styles"
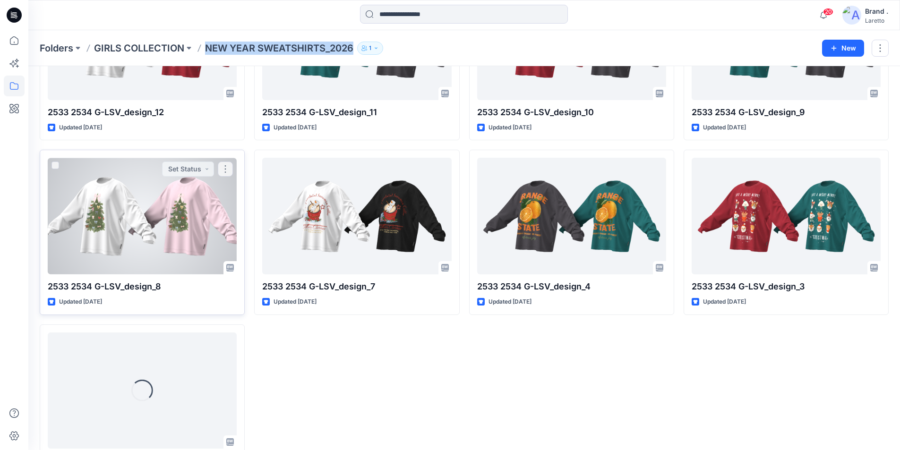
scroll to position [355, 0]
